Goal: Navigation & Orientation: Understand site structure

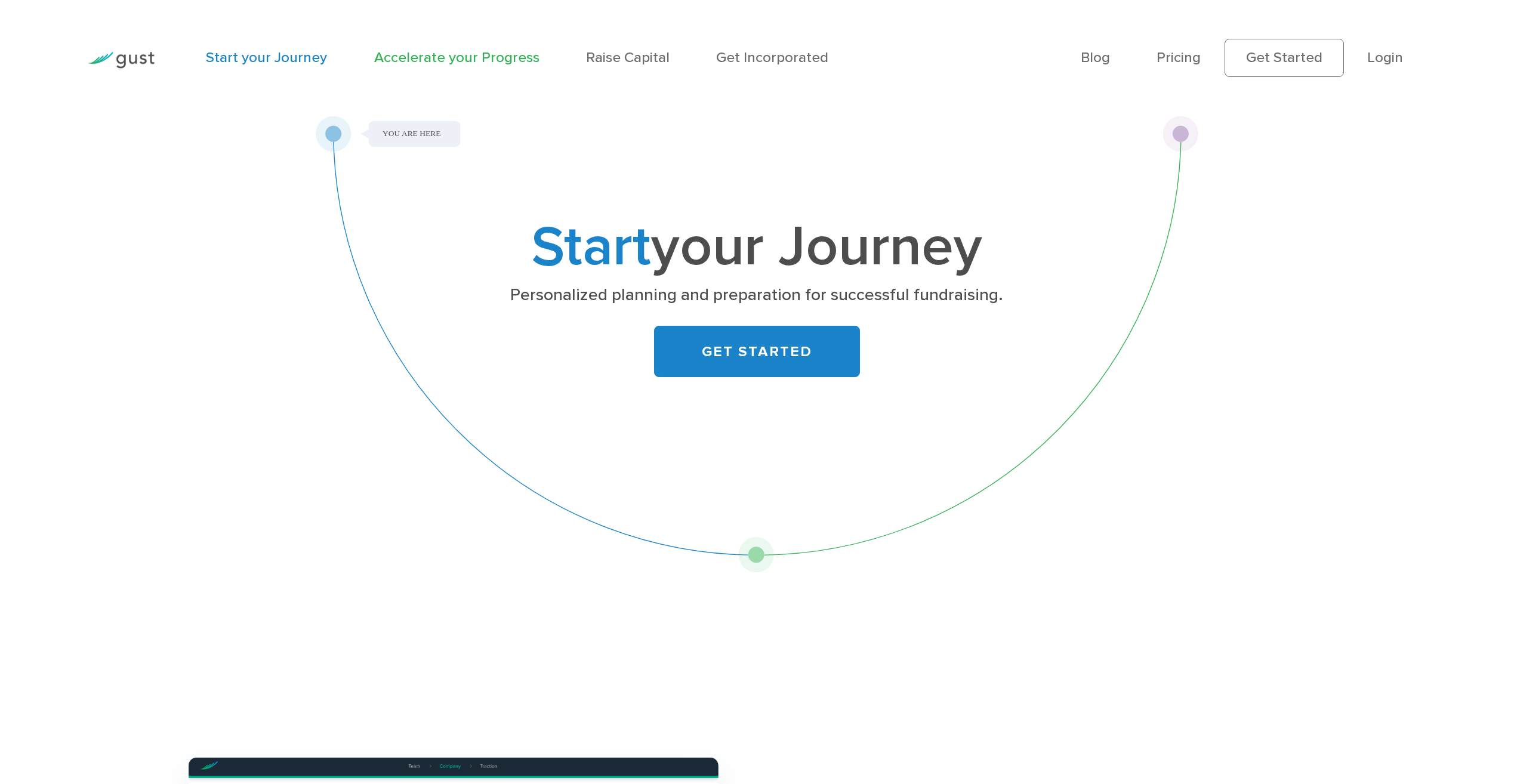
click at [405, 58] on link "Accelerate your Progress" at bounding box center [457, 58] width 166 height 18
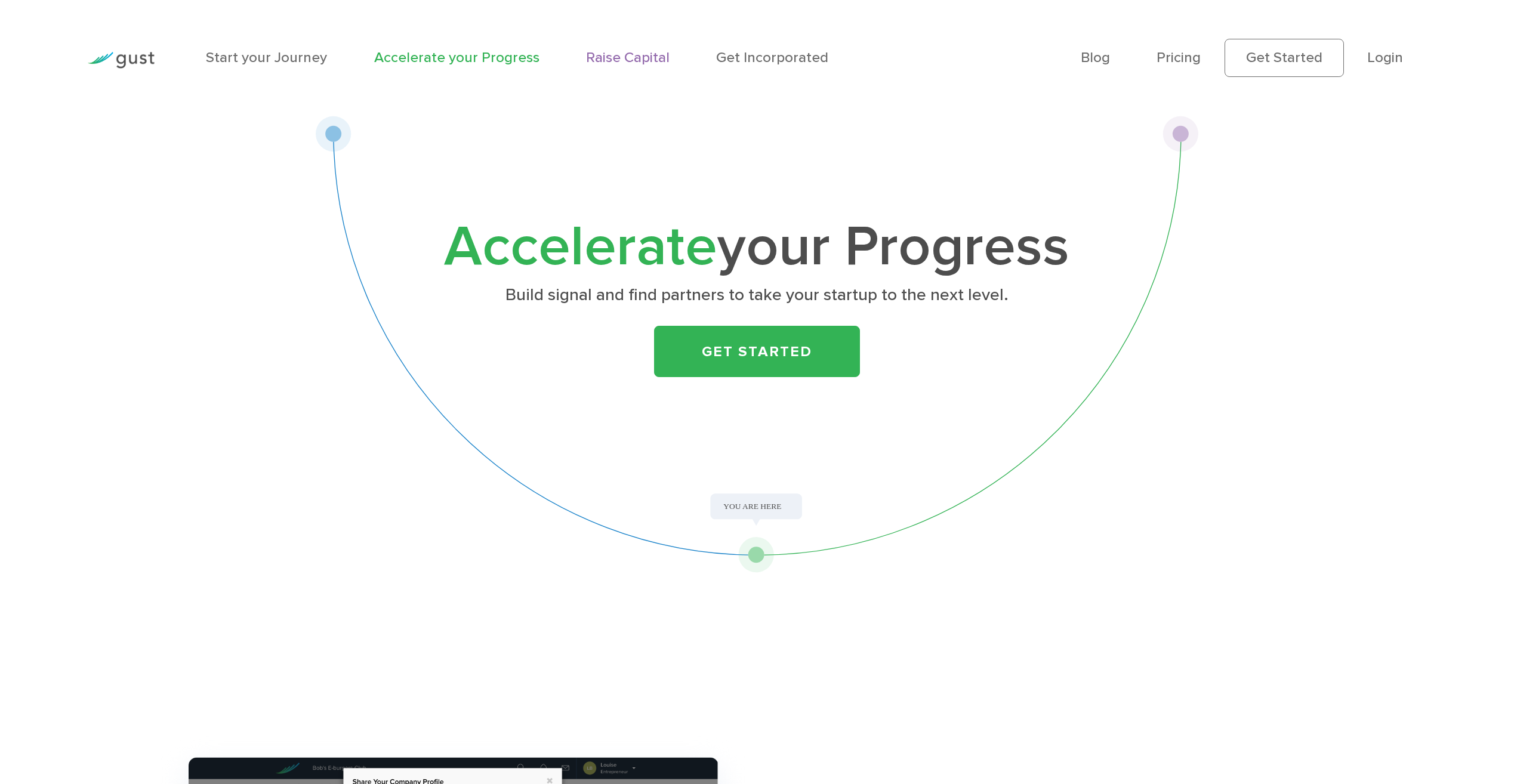
drag, startPoint x: 602, startPoint y: 57, endPoint x: 611, endPoint y: 57, distance: 9.0
click at [602, 57] on link "Raise Capital" at bounding box center [627, 58] width 84 height 18
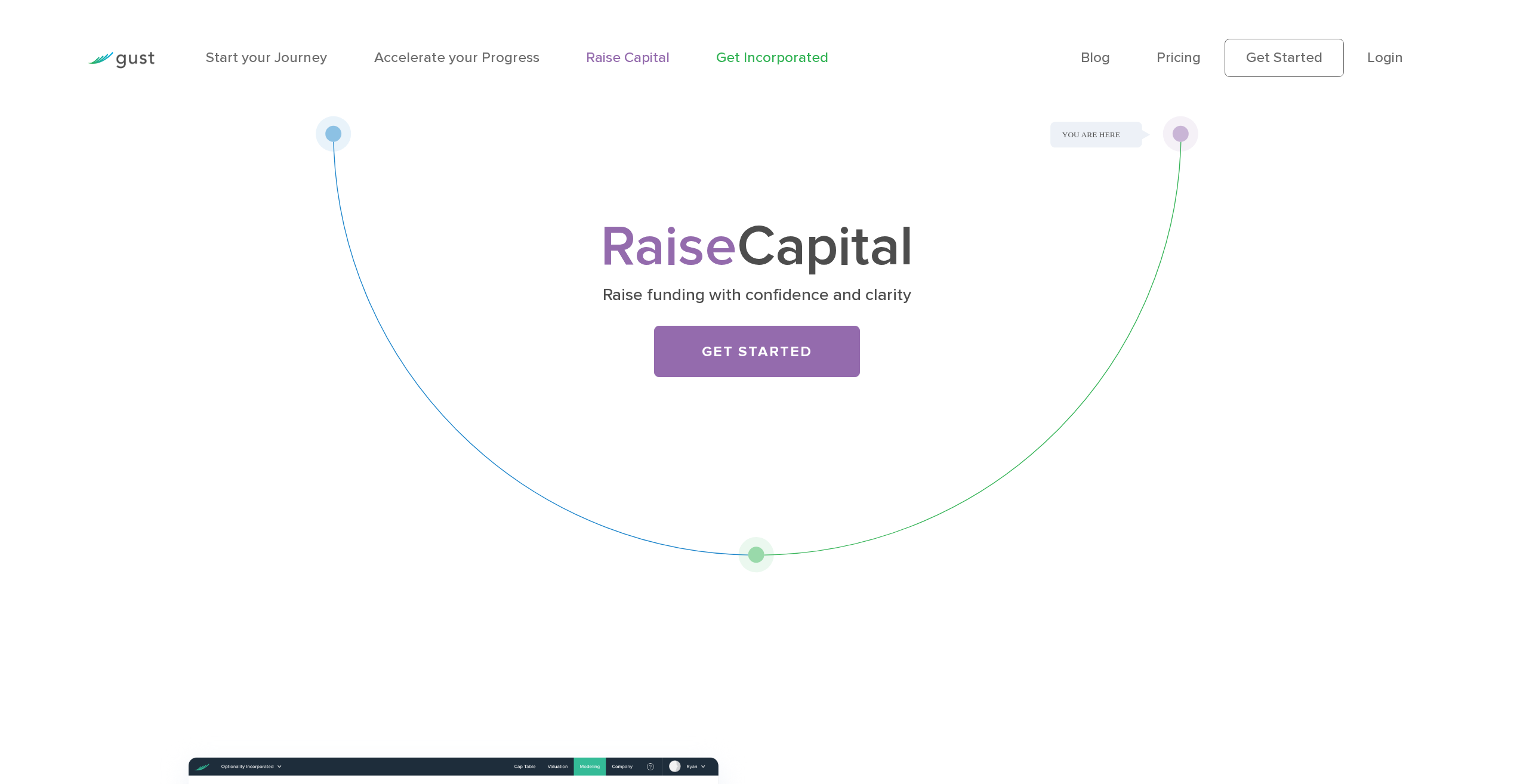
click at [742, 61] on link "Get Incorporated" at bounding box center [772, 58] width 112 height 18
